Goal: Task Accomplishment & Management: Manage account settings

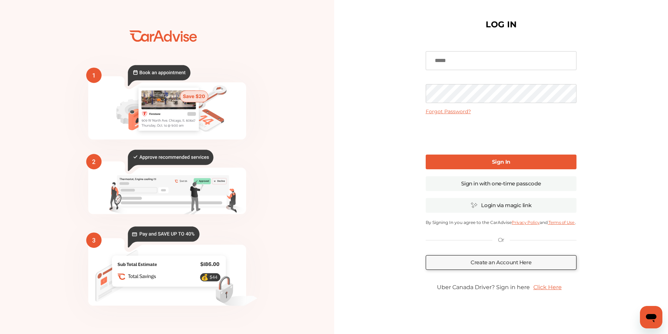
type input "**********"
click at [482, 160] on link "Sign In" at bounding box center [501, 162] width 151 height 15
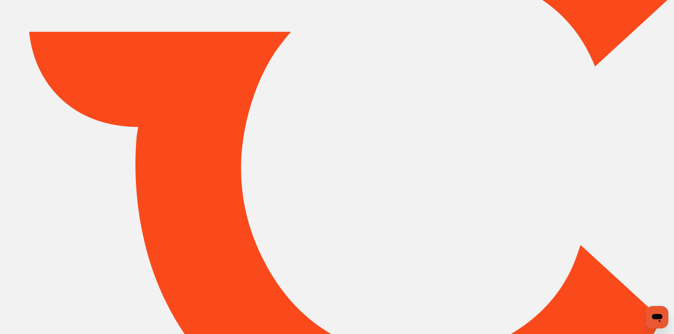
type input "*****"
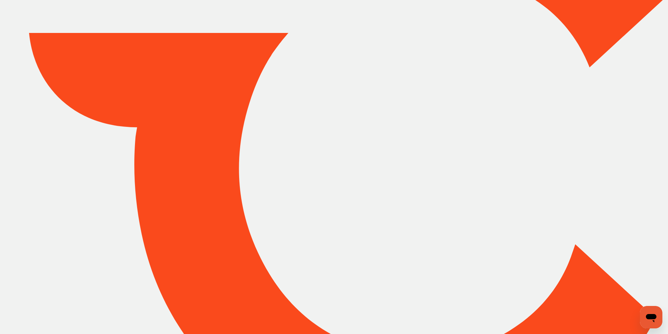
scroll to position [100, 0]
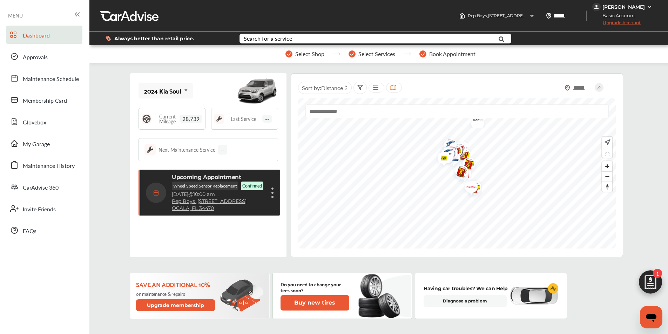
click at [258, 189] on p "Confirmed" at bounding box center [252, 186] width 20 height 6
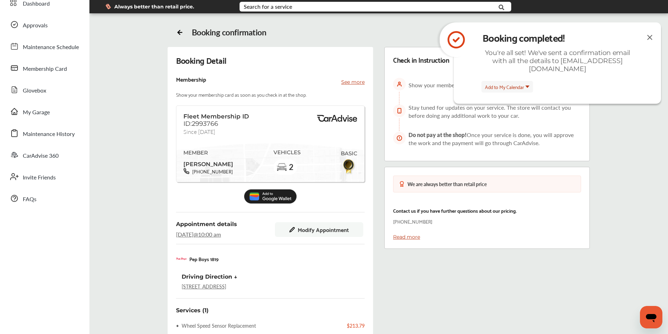
scroll to position [32, 0]
click at [649, 36] on img at bounding box center [650, 37] width 8 height 9
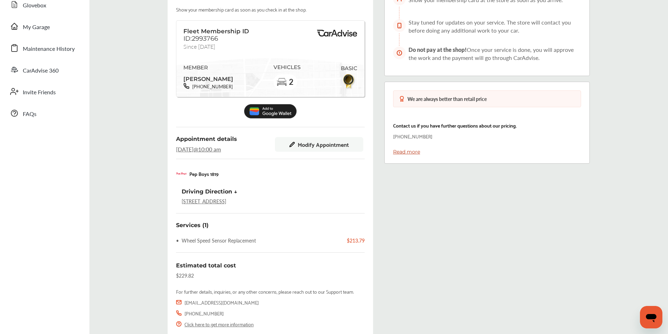
scroll to position [0, 0]
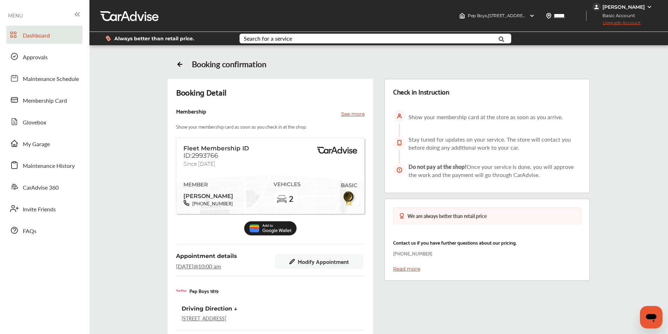
click at [41, 33] on span "Dashboard" at bounding box center [36, 35] width 27 height 9
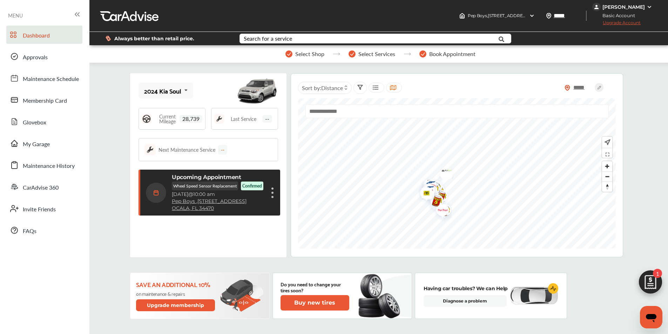
click at [622, 8] on div "[PERSON_NAME]" at bounding box center [624, 7] width 42 height 6
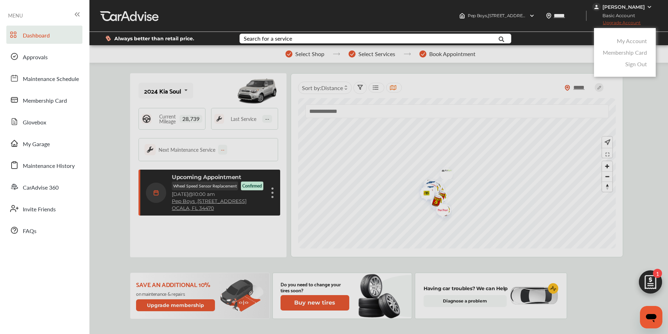
click at [573, 40] on div at bounding box center [591, 38] width 134 height 13
click at [567, 57] on div at bounding box center [334, 184] width 668 height 369
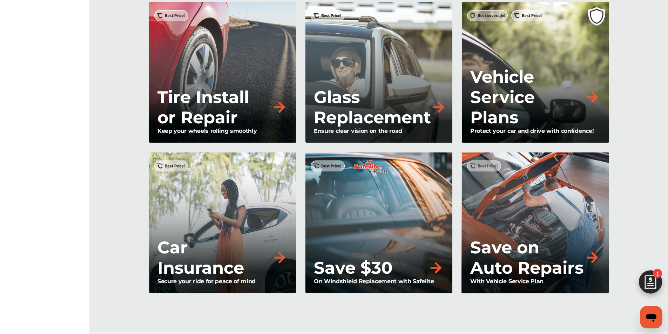
scroll to position [594, 0]
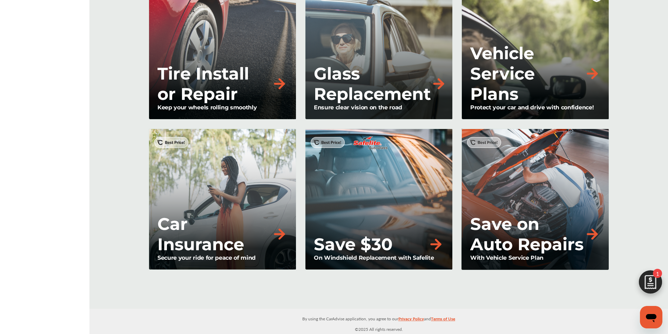
click at [648, 281] on img at bounding box center [651, 284] width 34 height 34
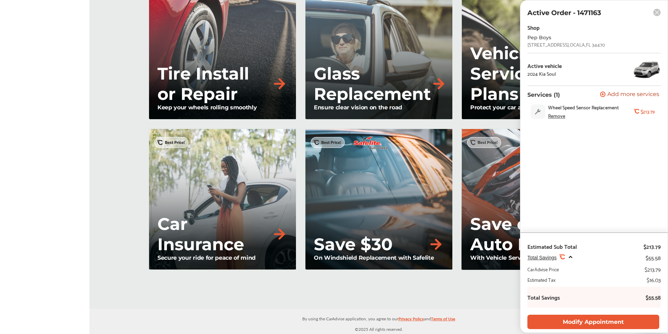
click at [502, 311] on div "By using the CarAdvise application, you agree to our Privacy Policy and Terms o…" at bounding box center [378, 321] width 579 height 25
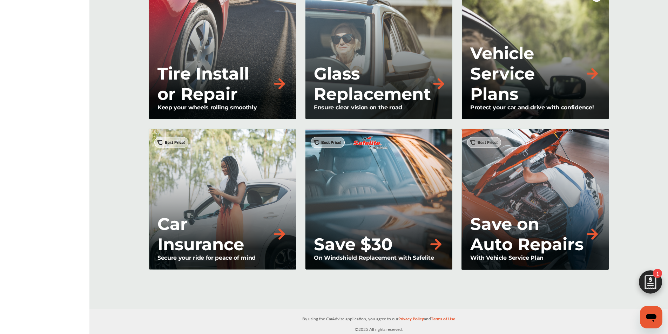
click at [654, 322] on icon "Open messaging window" at bounding box center [651, 318] width 11 height 8
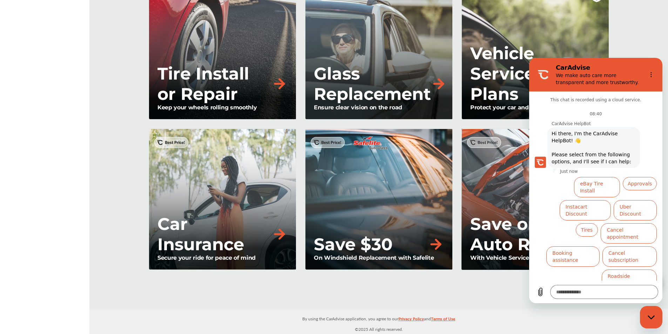
click at [654, 320] on div "Close messaging window" at bounding box center [651, 317] width 21 height 21
type textarea "*"
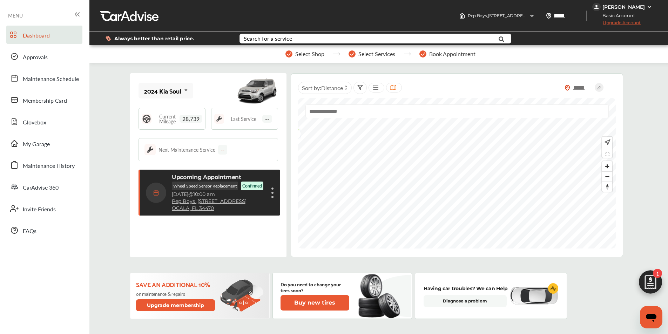
click at [641, 6] on div "[PERSON_NAME]" at bounding box center [624, 7] width 42 height 6
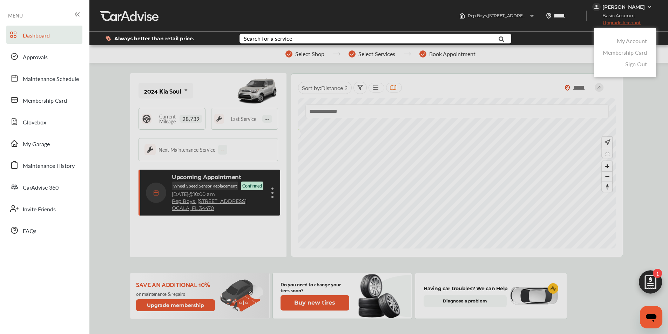
click at [636, 62] on link "Sign Out" at bounding box center [637, 64] width 22 height 8
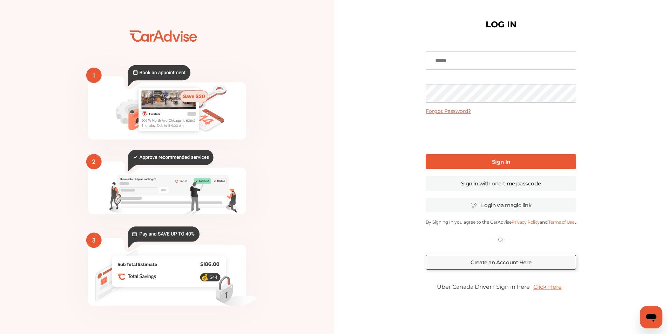
type input "**********"
